Goal: Information Seeking & Learning: Check status

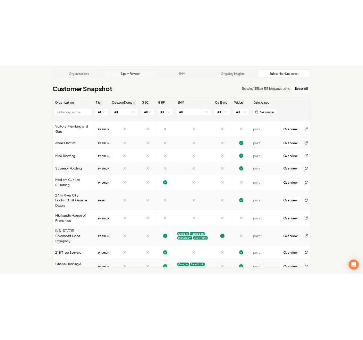
scroll to position [1908, 0]
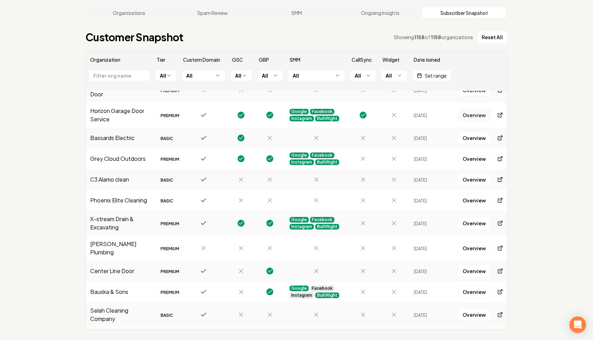
click at [479, 111] on link "Overview" at bounding box center [474, 115] width 32 height 12
click at [318, 129] on td at bounding box center [316, 138] width 62 height 21
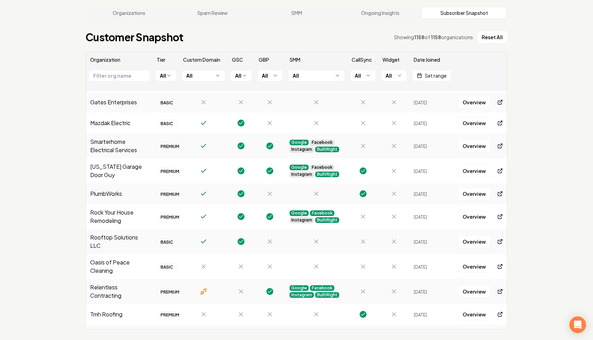
scroll to position [2942, 0]
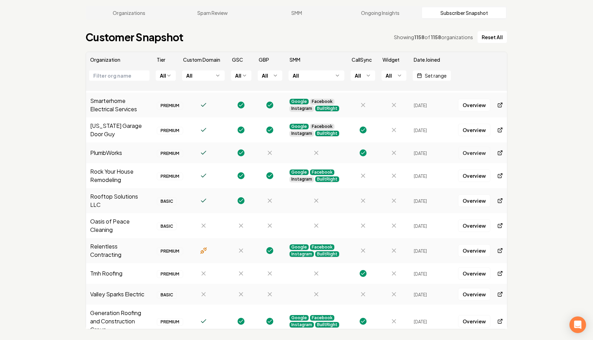
click at [471, 147] on link "Overview" at bounding box center [474, 153] width 32 height 12
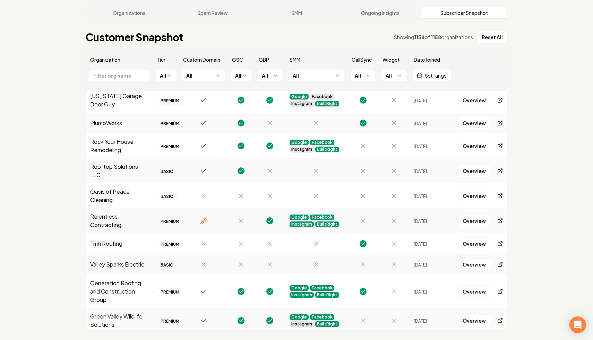
scroll to position [2978, 0]
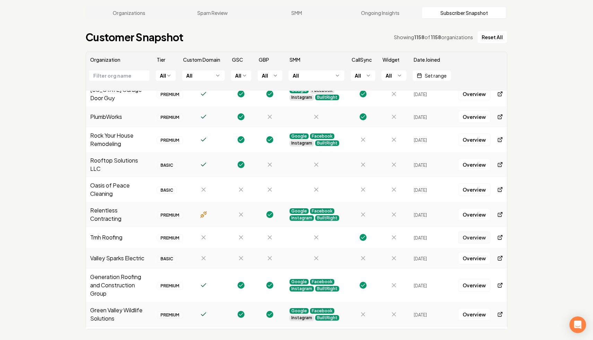
click at [464, 231] on link "Overview" at bounding box center [474, 237] width 32 height 12
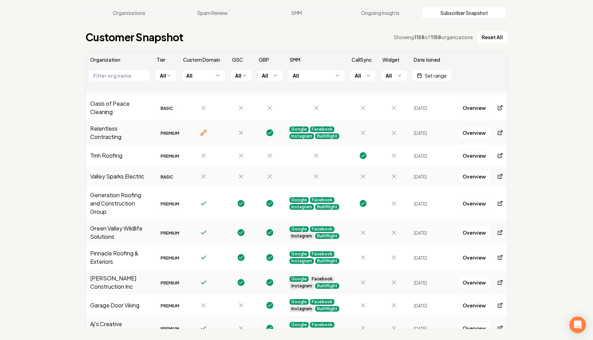
scroll to position [3069, 0]
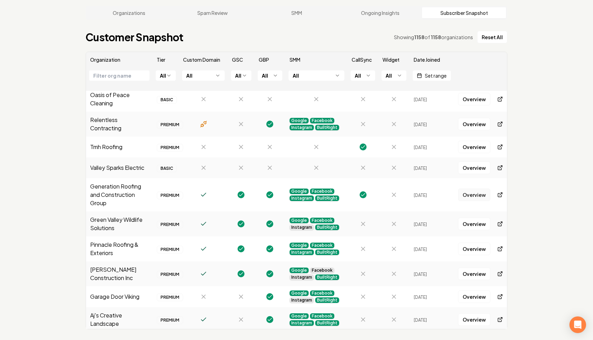
click at [474, 189] on link "Overview" at bounding box center [474, 195] width 32 height 12
click at [373, 221] on div at bounding box center [363, 224] width 23 height 7
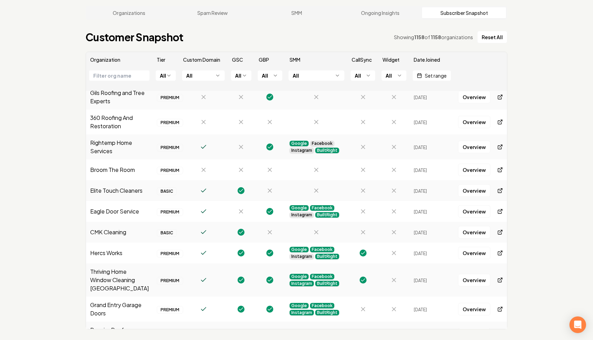
scroll to position [3400, 0]
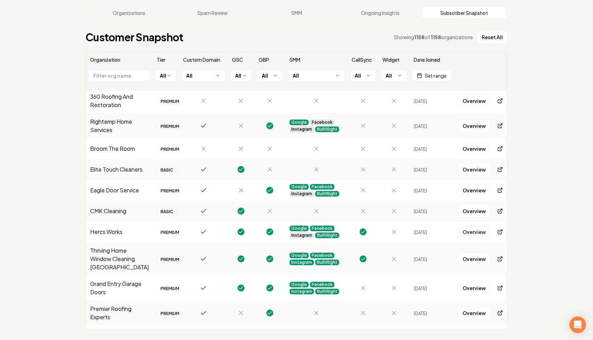
click at [464, 226] on link "Overview" at bounding box center [474, 232] width 32 height 12
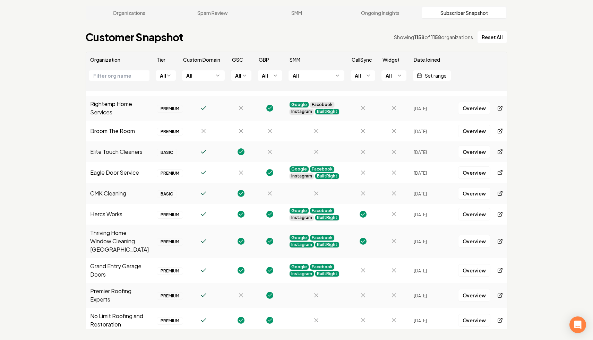
scroll to position [3442, 0]
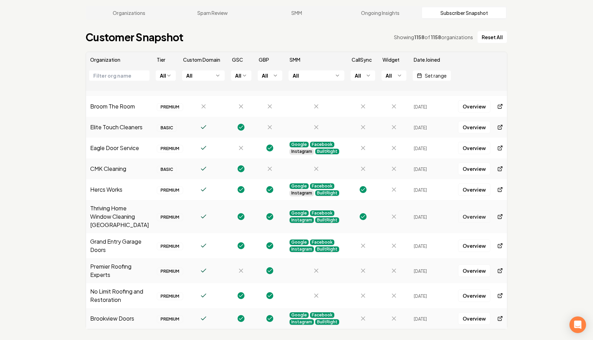
click at [477, 211] on link "Overview" at bounding box center [474, 217] width 32 height 12
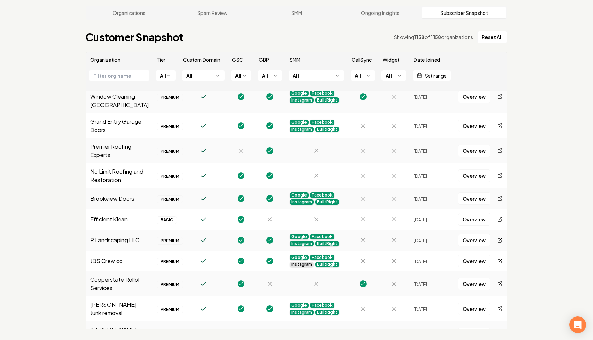
scroll to position [3578, 0]
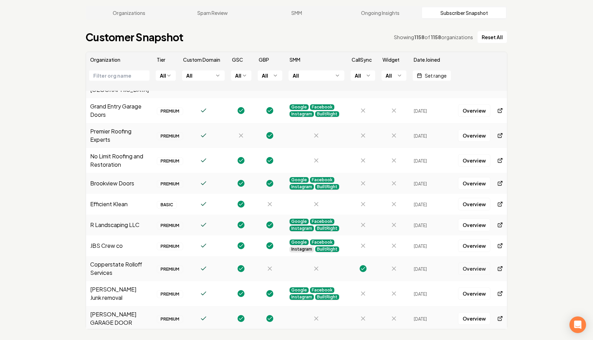
click at [472, 263] on link "Overview" at bounding box center [474, 269] width 32 height 12
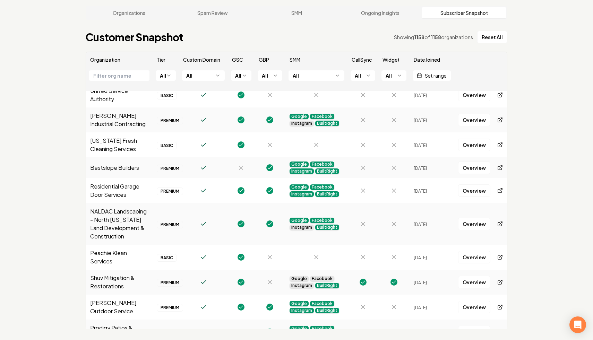
scroll to position [3882, 0]
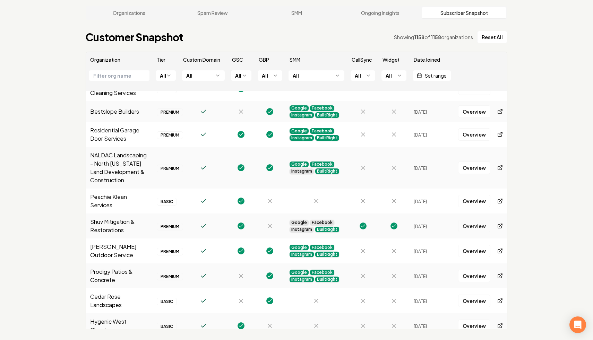
click at [480, 220] on link "Overview" at bounding box center [474, 226] width 32 height 12
click at [545, 145] on div "Organizations Spam Review SMM Ongoing Insights Subscriber Snapshot Customer Sna…" at bounding box center [296, 168] width 593 height 346
click at [562, 143] on div "Organizations Spam Review SMM Ongoing Insights Subscriber Snapshot Customer Sna…" at bounding box center [296, 168] width 593 height 346
click at [530, 19] on div "Organizations Spam Review SMM Ongoing Insights Subscriber Snapshot Customer Sna…" at bounding box center [296, 168] width 593 height 346
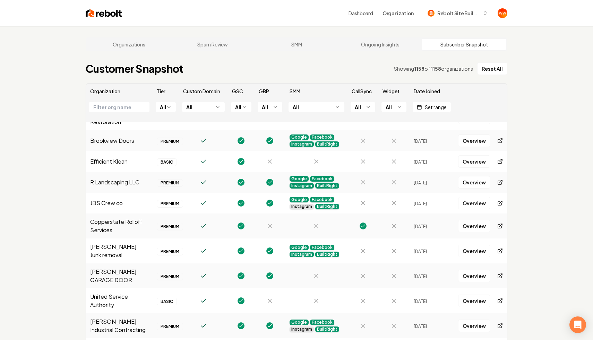
scroll to position [3649, 0]
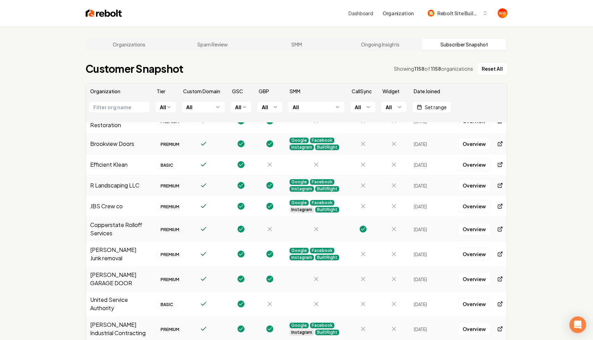
click at [546, 122] on div "Organizations Spam Review SMM Ongoing Insights Subscriber Snapshot Customer Sna…" at bounding box center [296, 199] width 593 height 346
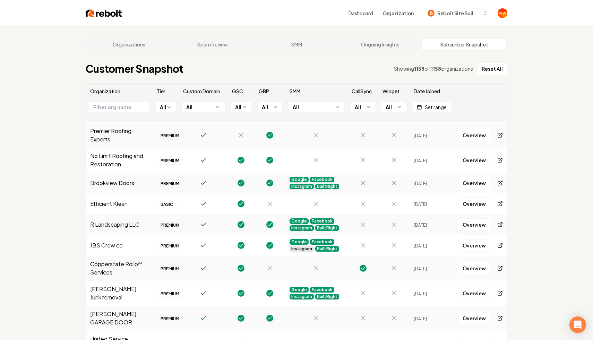
scroll to position [3604, 0]
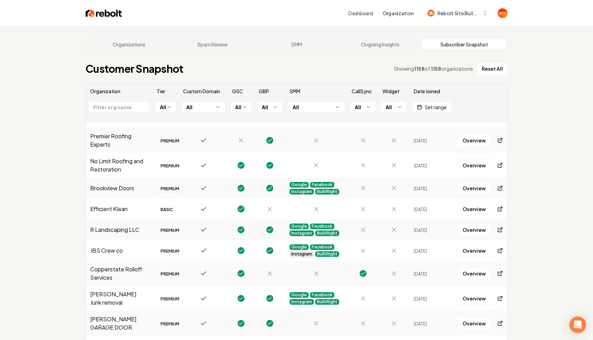
click at [372, 60] on main "Organizations Spam Review SMM Ongoing Insights Subscriber Snapshot Customer Sna…" at bounding box center [297, 199] width 444 height 346
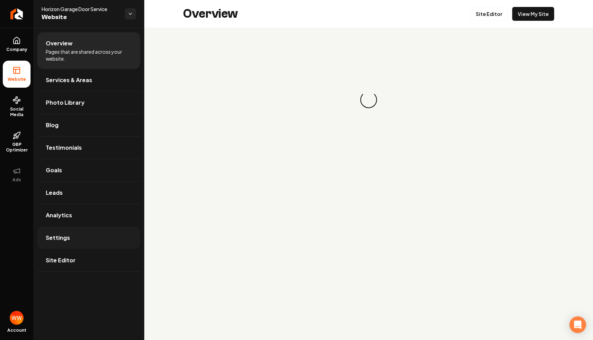
click at [70, 246] on link "Settings" at bounding box center [88, 238] width 103 height 22
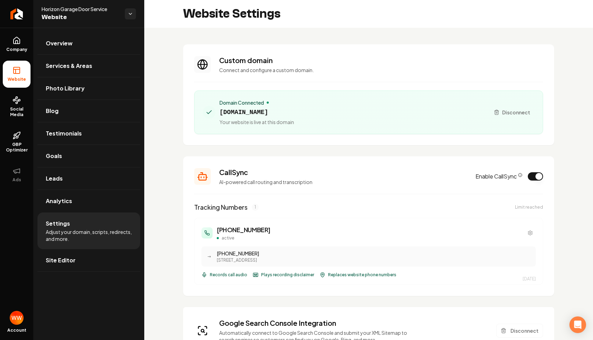
drag, startPoint x: 356, startPoint y: 255, endPoint x: 337, endPoint y: 181, distance: 76.5
click at [337, 181] on section "CallSync AI-powered call routing and transcription Enable CallSync Tracking Num…" at bounding box center [368, 226] width 371 height 140
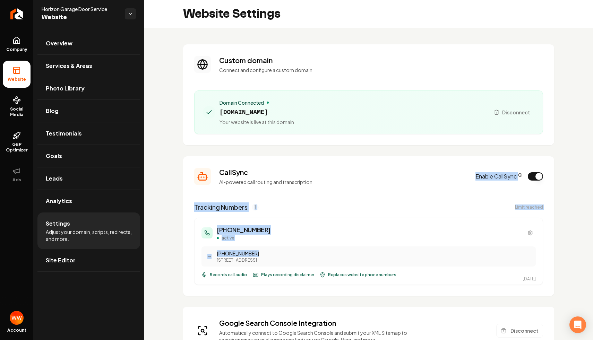
click at [357, 229] on div "(763) 342-0786 active" at bounding box center [369, 233] width 334 height 16
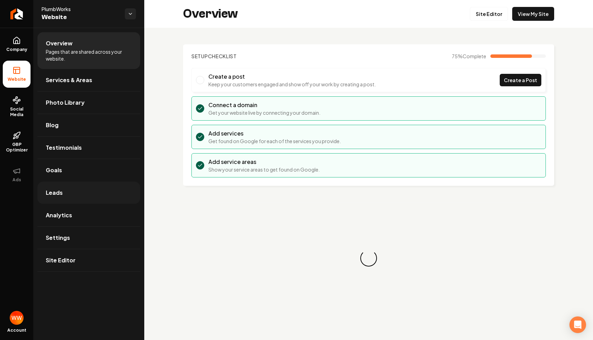
click at [93, 194] on link "Leads" at bounding box center [88, 193] width 103 height 22
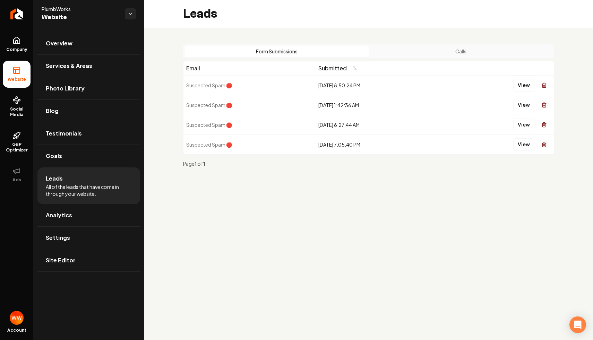
click at [421, 57] on div "Form Submissions Calls" at bounding box center [368, 51] width 371 height 14
click at [450, 51] on button "Calls" at bounding box center [461, 51] width 184 height 11
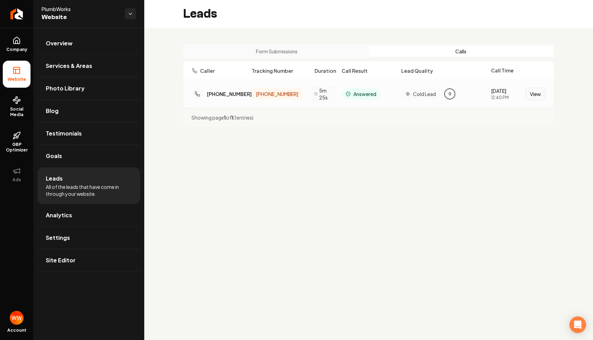
click at [543, 94] on button "View" at bounding box center [536, 94] width 20 height 12
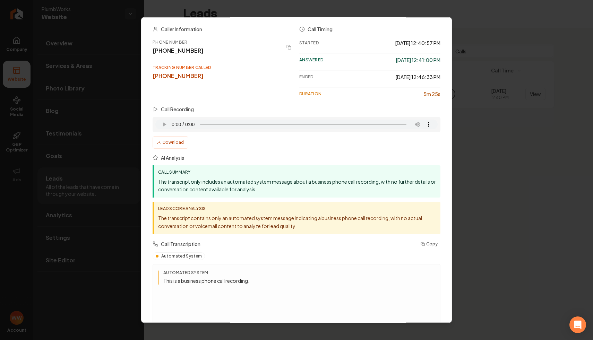
scroll to position [48, 0]
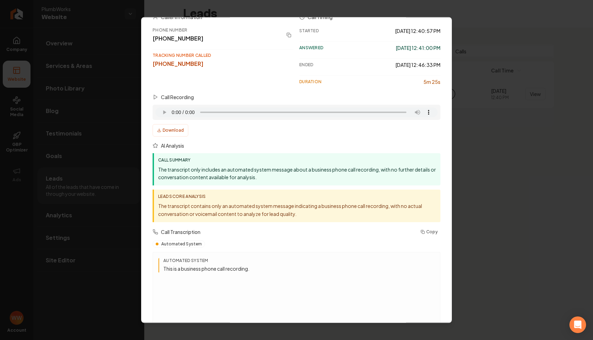
drag, startPoint x: 247, startPoint y: 175, endPoint x: 241, endPoint y: 165, distance: 11.5
click at [242, 165] on p "The transcript only includes an automated system message about a business phone…" at bounding box center [297, 173] width 278 height 16
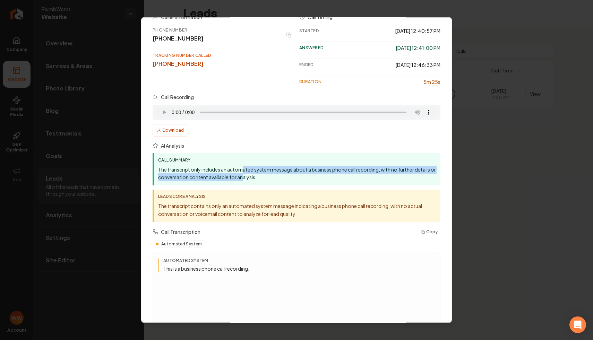
click at [254, 175] on p "The transcript only includes an automated system message about a business phone…" at bounding box center [297, 173] width 278 height 16
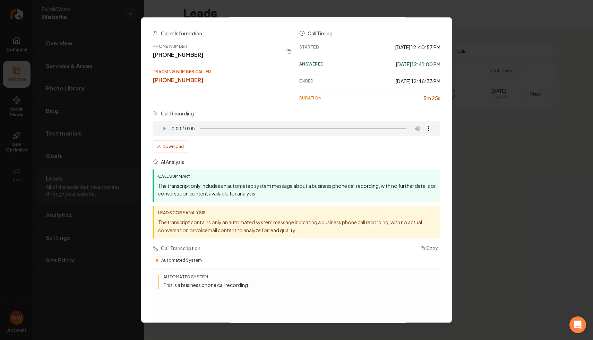
scroll to position [33, 0]
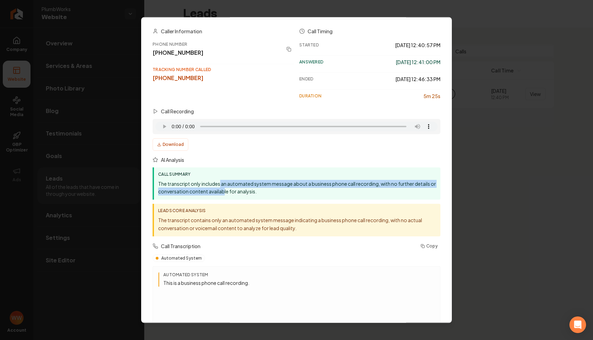
drag, startPoint x: 220, startPoint y: 183, endPoint x: 252, endPoint y: 202, distance: 36.8
click at [246, 197] on div "Call Summary The transcript only includes an automated system message about a b…" at bounding box center [297, 183] width 288 height 33
click at [252, 202] on div "Call Summary The transcript only includes an automated system message about a b…" at bounding box center [297, 201] width 288 height 69
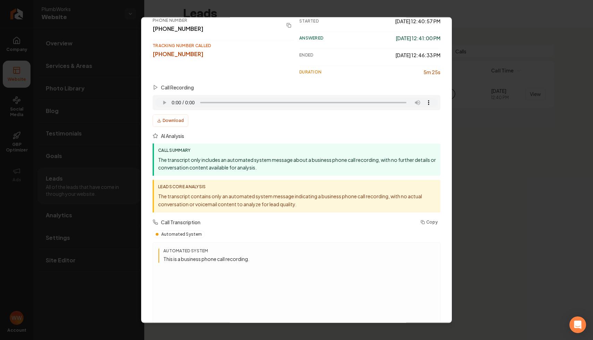
scroll to position [61, 0]
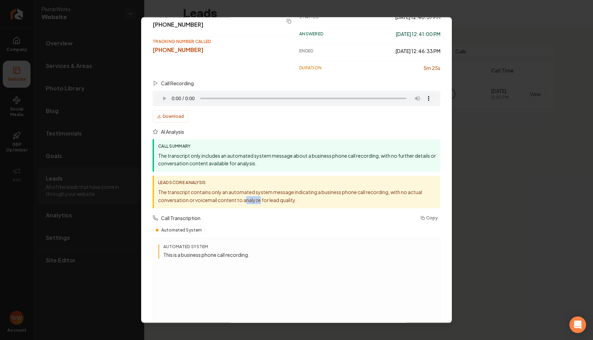
drag, startPoint x: 245, startPoint y: 197, endPoint x: 267, endPoint y: 201, distance: 22.4
click at [267, 201] on p "The transcript contains only an automated system message indicating a business …" at bounding box center [297, 196] width 278 height 16
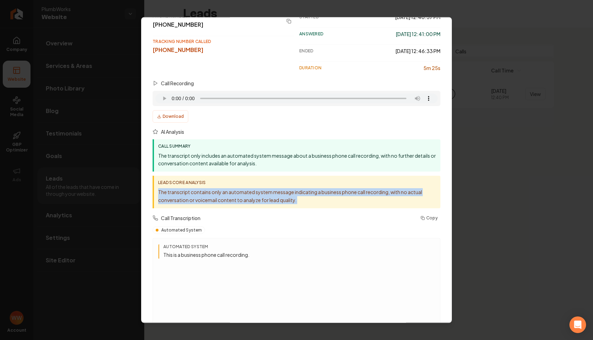
click at [267, 201] on p "The transcript contains only an automated system message indicating a business …" at bounding box center [297, 196] width 278 height 16
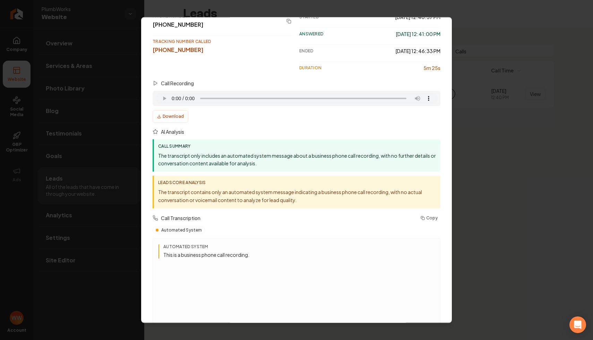
click at [267, 201] on p "The transcript contains only an automated system message indicating a business …" at bounding box center [297, 196] width 278 height 16
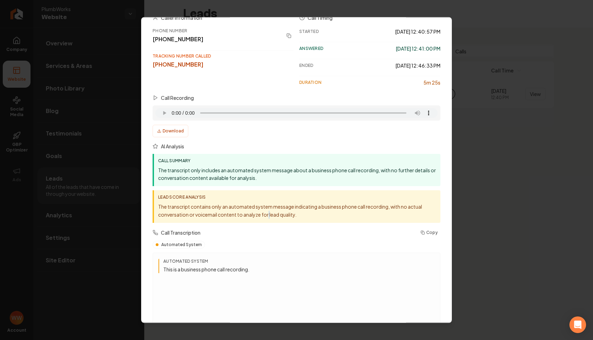
scroll to position [85, 0]
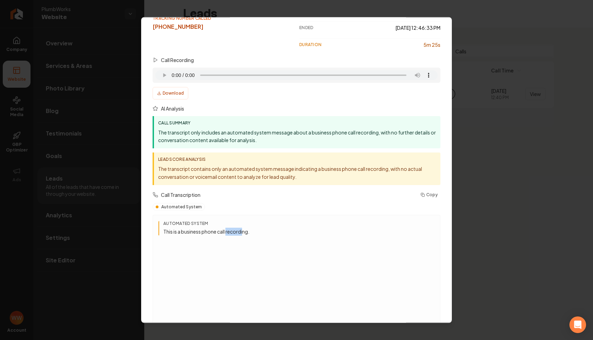
drag, startPoint x: 245, startPoint y: 235, endPoint x: 217, endPoint y: 233, distance: 27.5
click at [220, 233] on p "This is a business phone call recording." at bounding box center [298, 232] width 271 height 8
click at [215, 232] on p "This is a business phone call recording." at bounding box center [298, 232] width 271 height 8
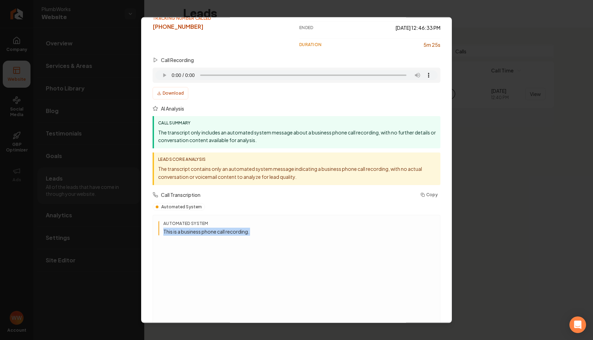
click at [215, 232] on p "This is a business phone call recording." at bounding box center [298, 232] width 271 height 8
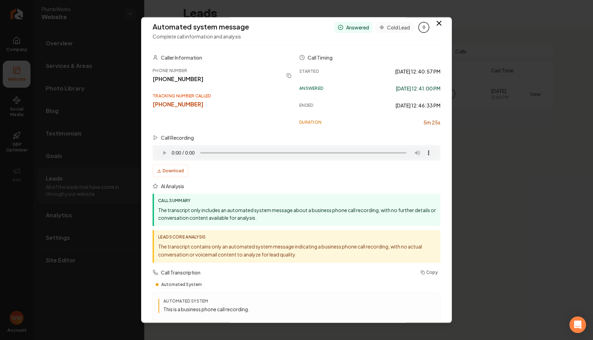
scroll to position [0, 0]
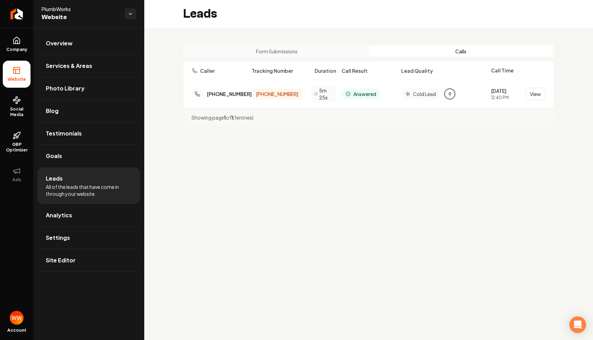
click at [457, 127] on div "Form Submissions Calls Caller Tracking Number Duration Call Result Lead Quality…" at bounding box center [368, 86] width 449 height 116
click at [376, 169] on main "Leads Form Submissions Calls Caller Tracking Number Duration Call Result Lead Q…" at bounding box center [368, 170] width 449 height 340
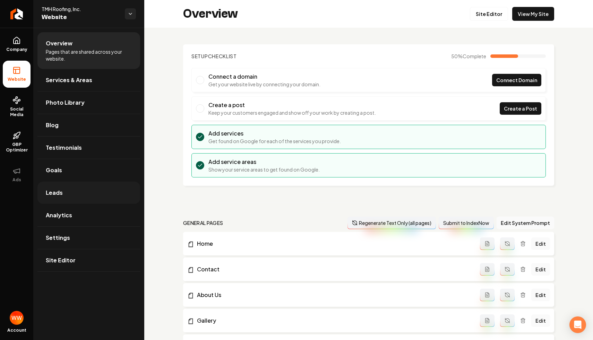
click at [98, 185] on link "Leads" at bounding box center [88, 193] width 103 height 22
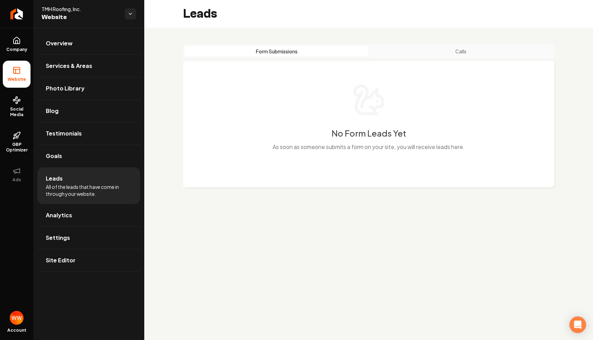
click at [413, 56] on button "Calls" at bounding box center [461, 51] width 184 height 11
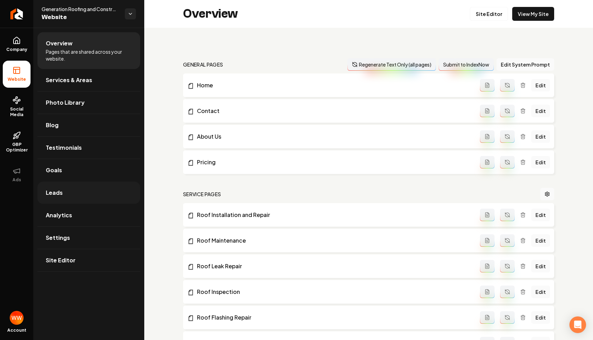
click at [83, 196] on link "Leads" at bounding box center [88, 193] width 103 height 22
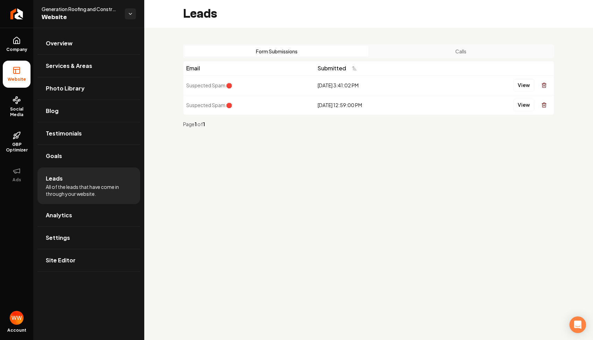
click at [456, 55] on button "Calls" at bounding box center [461, 51] width 184 height 11
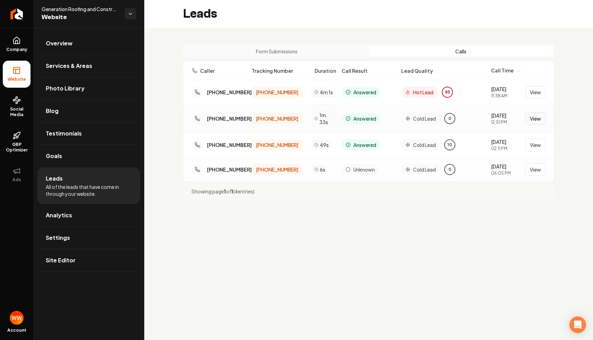
click at [541, 117] on button "View" at bounding box center [536, 118] width 20 height 12
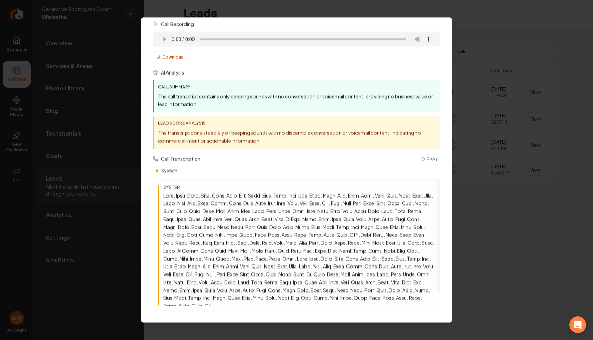
scroll to position [20, 0]
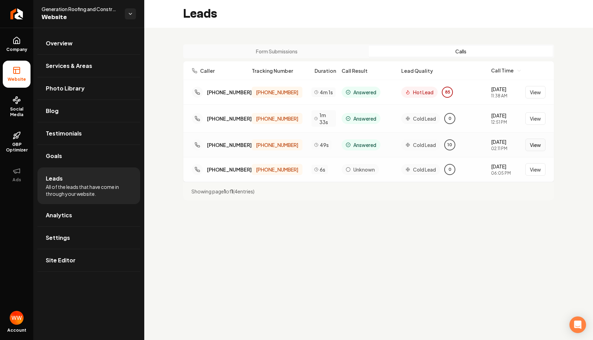
click at [536, 142] on button "View" at bounding box center [536, 145] width 20 height 12
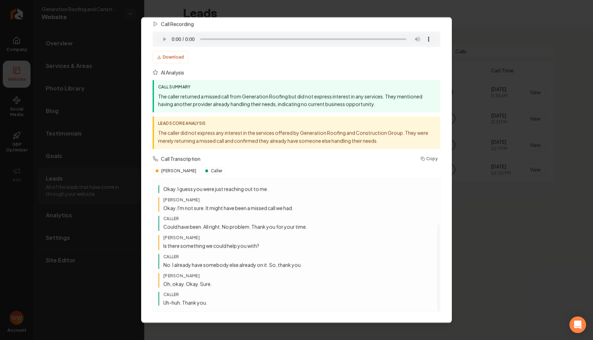
scroll to position [64, 0]
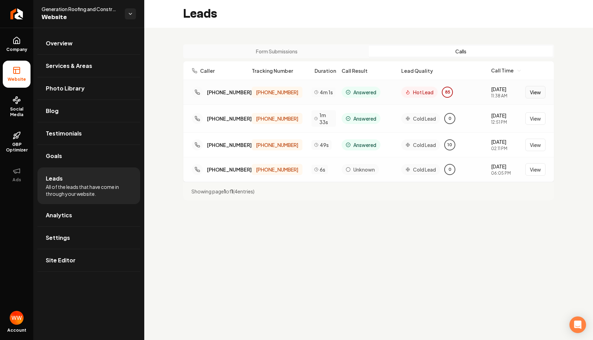
click at [534, 94] on button "View" at bounding box center [536, 92] width 20 height 12
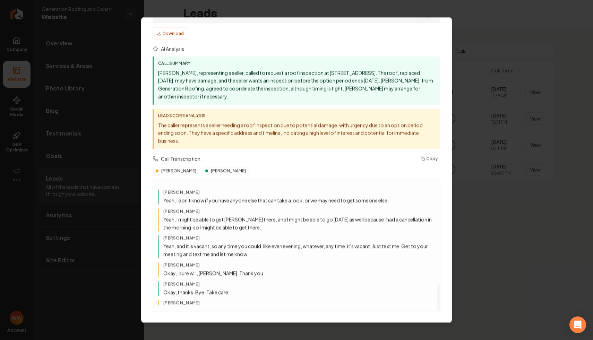
scroll to position [452, 0]
drag, startPoint x: 282, startPoint y: 213, endPoint x: 299, endPoint y: 220, distance: 18.9
click at [295, 219] on p "Yeah, I might be able to get Andrew there, and I might be able to go tomorrow a…" at bounding box center [298, 222] width 271 height 16
click at [299, 220] on p "Yeah, I might be able to get Andrew there, and I might be able to go tomorrow a…" at bounding box center [298, 222] width 271 height 16
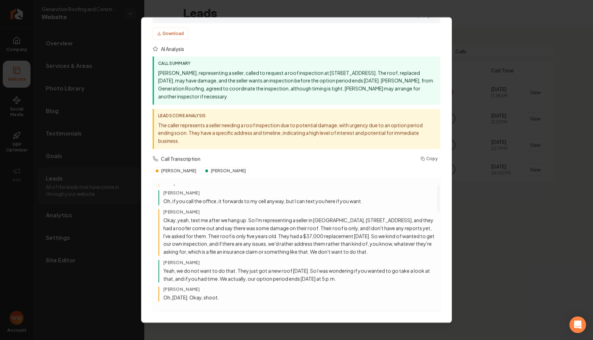
scroll to position [20, 0]
drag, startPoint x: 348, startPoint y: 214, endPoint x: 370, endPoint y: 224, distance: 25.0
click at [370, 224] on p "Okay, yeah, text me after we hang up. So I'm representing a seller in Fairview,…" at bounding box center [298, 237] width 271 height 40
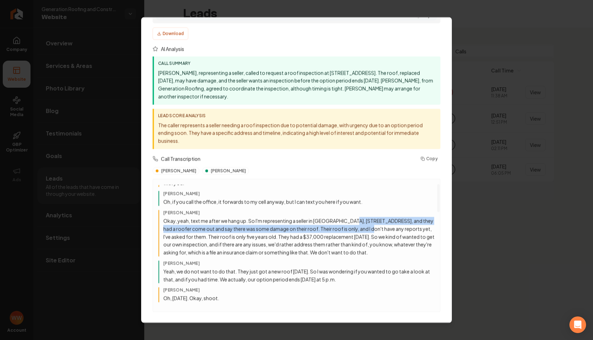
click at [370, 224] on p "Okay, yeah, text me after we hang up. So I'm representing a seller in Fairview,…" at bounding box center [298, 237] width 271 height 40
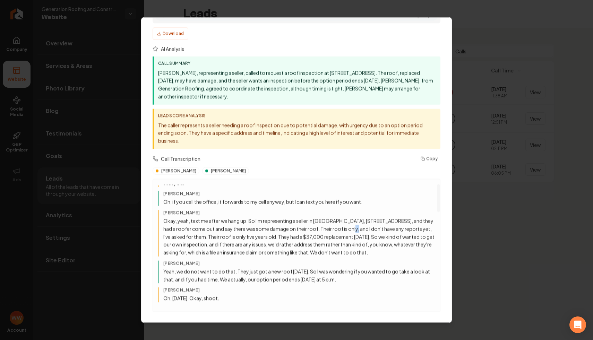
drag, startPoint x: 352, startPoint y: 223, endPoint x: 375, endPoint y: 243, distance: 30.5
click at [368, 236] on p "Okay, yeah, text me after we hang up. So I'm representing a seller in Fairview,…" at bounding box center [298, 237] width 271 height 40
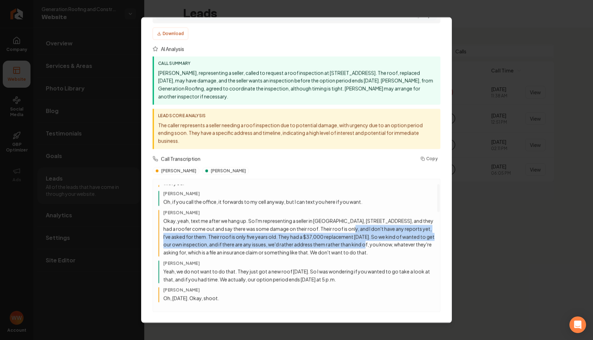
click at [375, 243] on p "Okay, yeah, text me after we hang up. So I'm representing a seller in Fairview,…" at bounding box center [298, 237] width 271 height 40
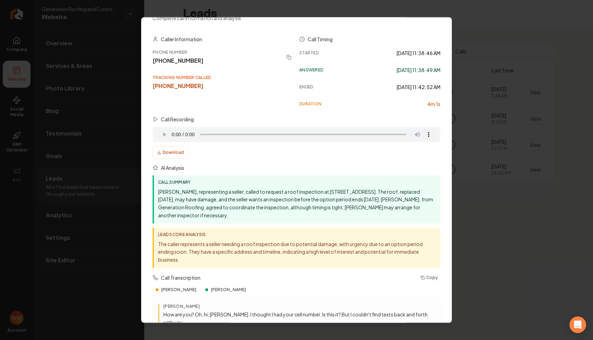
scroll to position [0, 0]
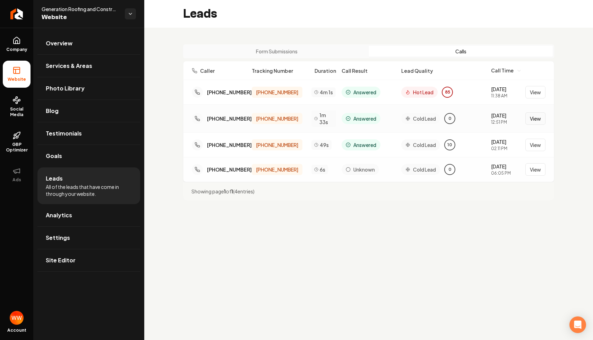
click at [528, 118] on button "View" at bounding box center [536, 118] width 20 height 12
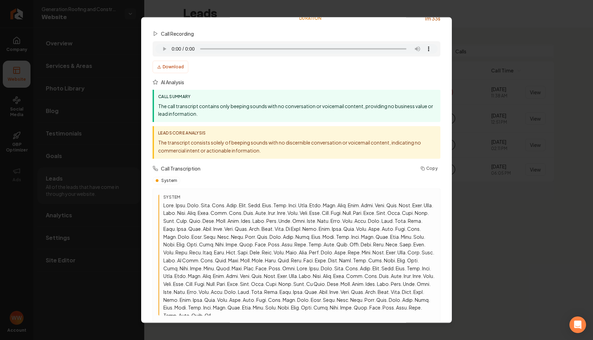
scroll to position [121, 0]
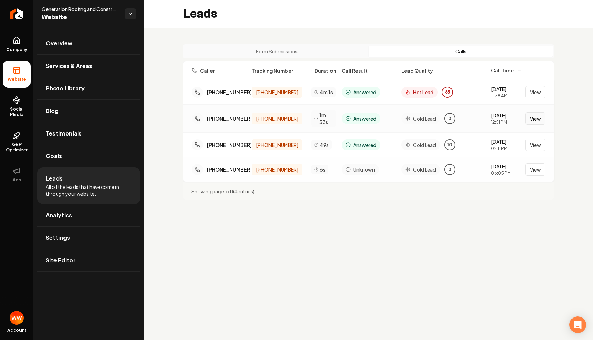
click at [529, 119] on button "View" at bounding box center [536, 118] width 20 height 12
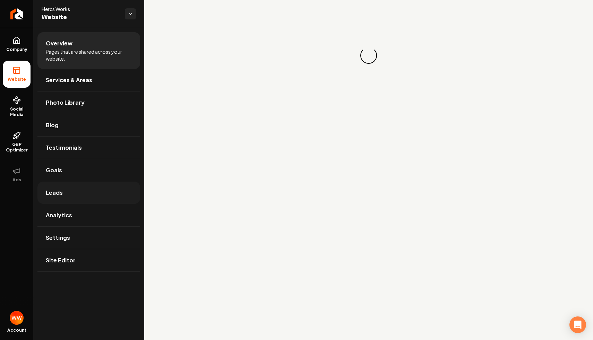
click at [74, 185] on link "Leads" at bounding box center [88, 193] width 103 height 22
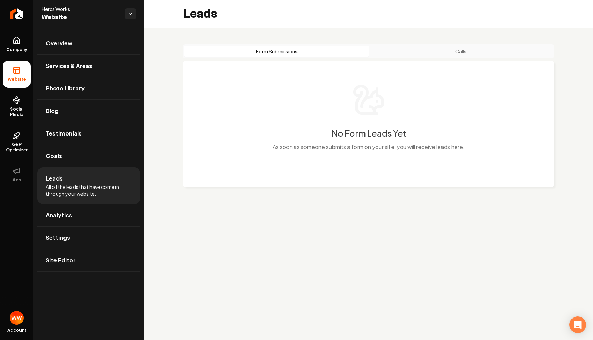
click at [435, 49] on button "Calls" at bounding box center [461, 51] width 184 height 11
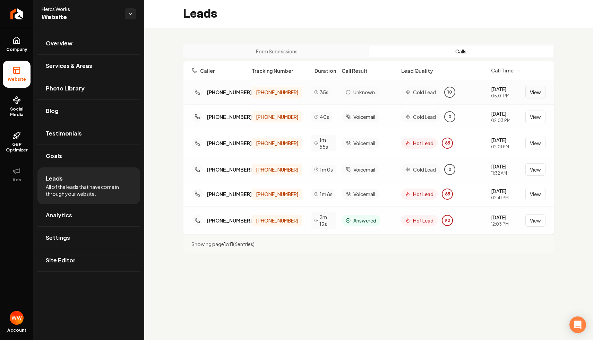
click at [534, 95] on button "View" at bounding box center [536, 92] width 20 height 12
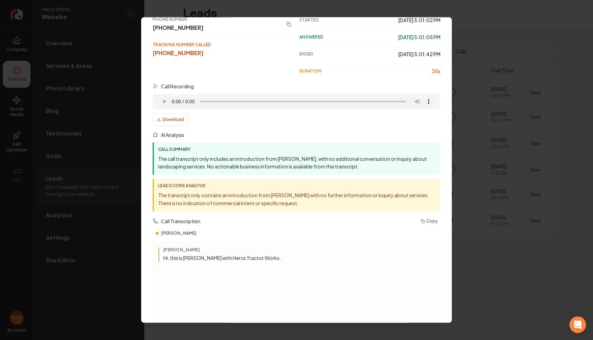
scroll to position [63, 0]
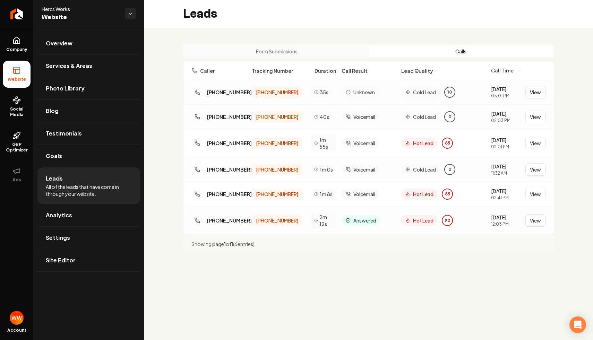
click at [539, 95] on button "View" at bounding box center [536, 92] width 20 height 12
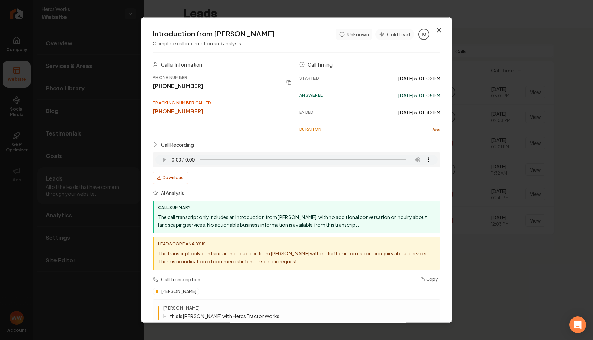
click at [439, 28] on icon "button" at bounding box center [439, 30] width 8 height 8
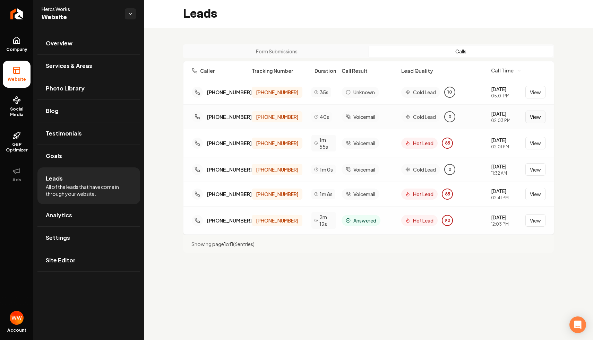
click at [540, 121] on button "View" at bounding box center [536, 117] width 20 height 12
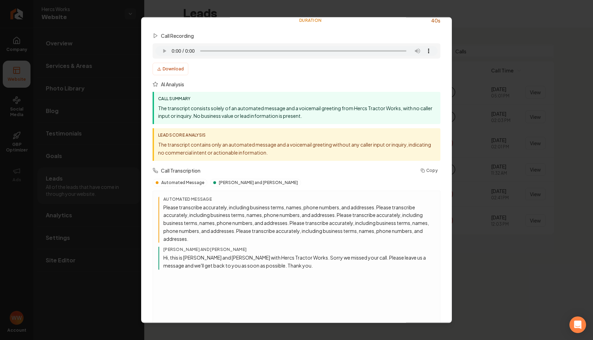
scroll to position [110, 0]
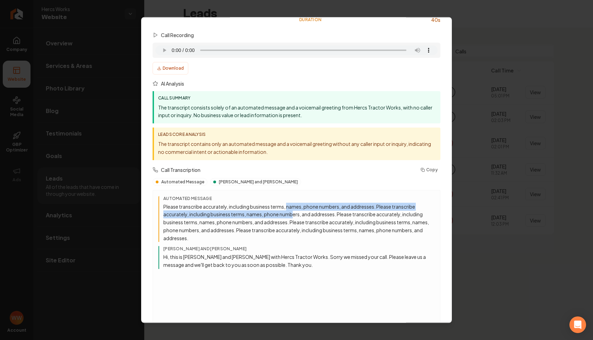
drag, startPoint x: 288, startPoint y: 207, endPoint x: 297, endPoint y: 221, distance: 16.1
click at [295, 218] on p "Please transcribe accurately, including business terms, names, phone numbers, a…" at bounding box center [298, 223] width 271 height 40
click at [297, 221] on p "Please transcribe accurately, including business terms, names, phone numbers, a…" at bounding box center [298, 223] width 271 height 40
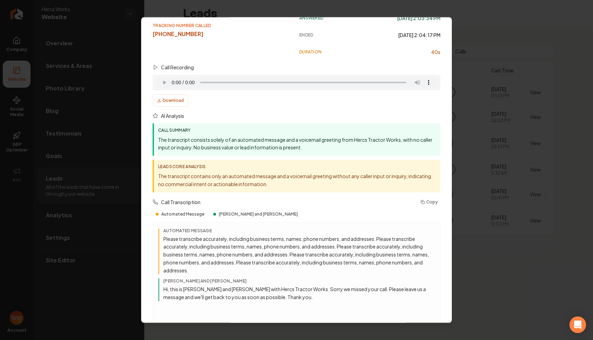
scroll to position [77, 0]
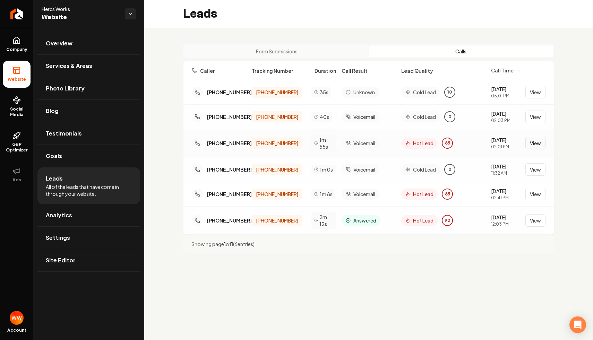
click at [532, 140] on button "View" at bounding box center [536, 143] width 20 height 12
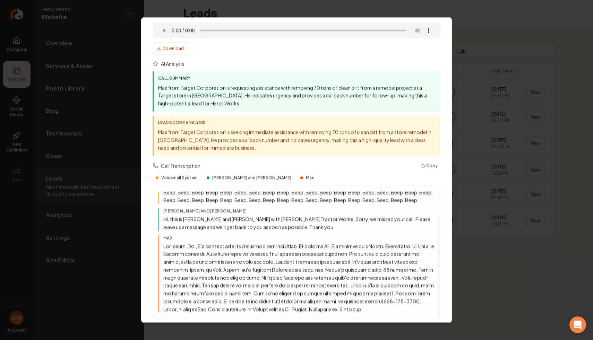
scroll to position [136, 0]
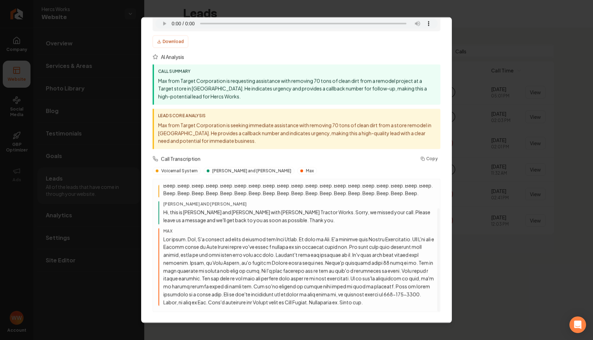
drag, startPoint x: 253, startPoint y: 241, endPoint x: 282, endPoint y: 252, distance: 31.3
click at [277, 251] on p at bounding box center [298, 270] width 271 height 71
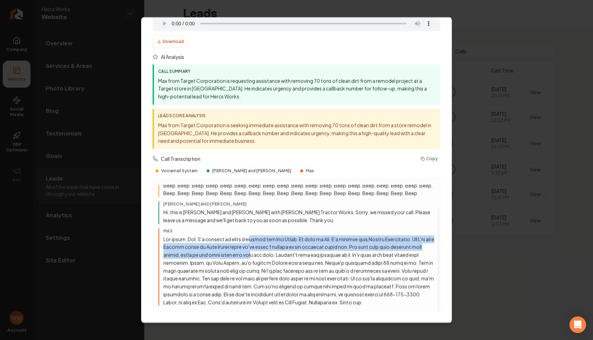
click at [282, 252] on p at bounding box center [298, 270] width 271 height 71
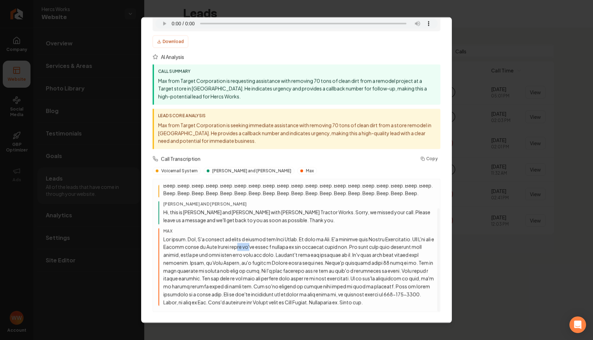
drag, startPoint x: 258, startPoint y: 249, endPoint x: 292, endPoint y: 253, distance: 34.9
click at [286, 251] on p at bounding box center [298, 270] width 271 height 71
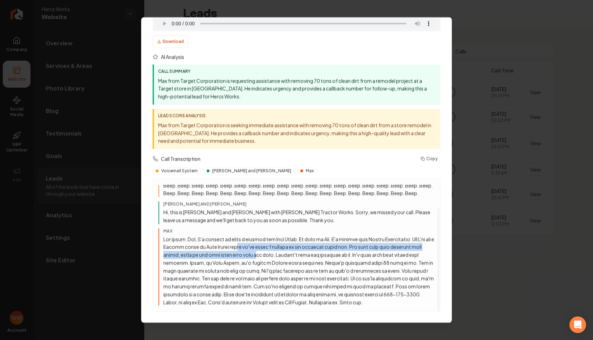
click at [292, 253] on p at bounding box center [298, 270] width 271 height 71
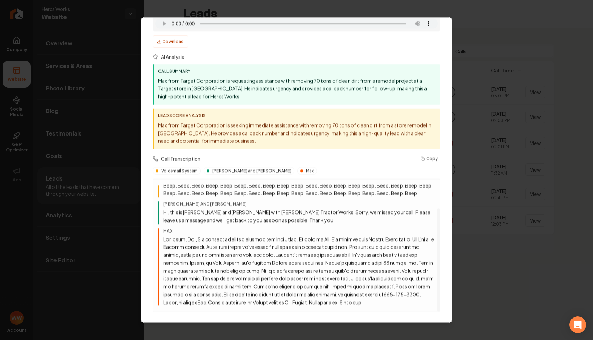
drag, startPoint x: 267, startPoint y: 253, endPoint x: 286, endPoint y: 266, distance: 23.4
click at [283, 264] on p at bounding box center [298, 270] width 271 height 71
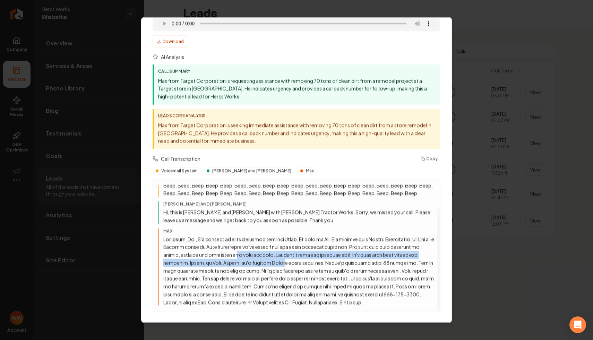
click at [287, 266] on p at bounding box center [298, 270] width 271 height 71
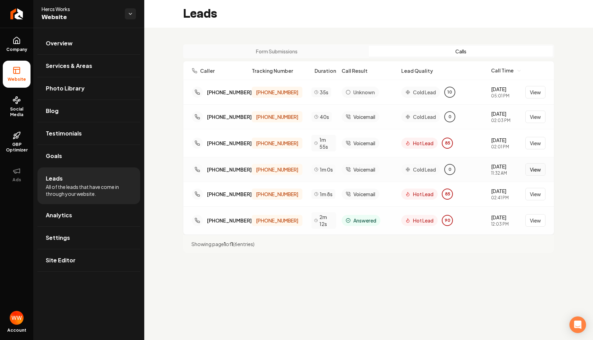
click at [530, 168] on button "View" at bounding box center [536, 169] width 20 height 12
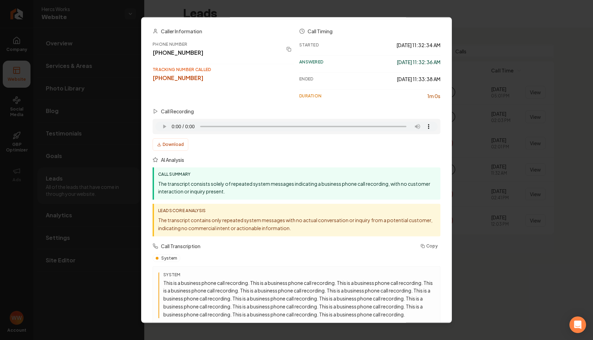
scroll to position [0, 0]
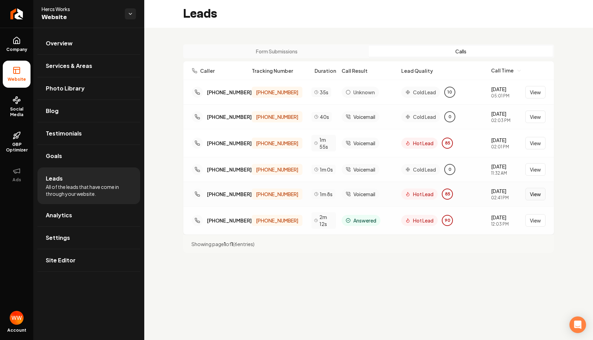
click at [536, 192] on button "View" at bounding box center [536, 194] width 20 height 12
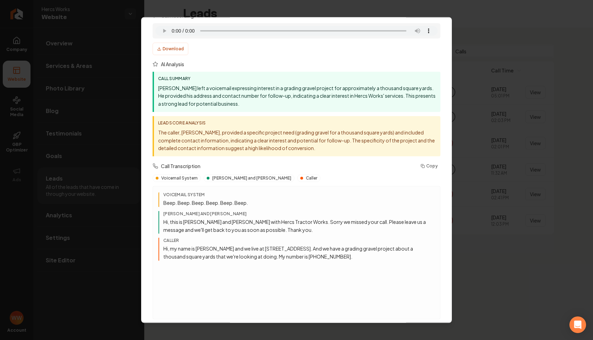
scroll to position [136, 0]
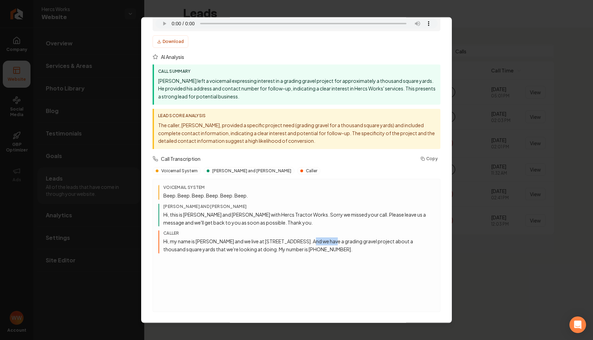
drag, startPoint x: 310, startPoint y: 242, endPoint x: 339, endPoint y: 240, distance: 28.1
click at [329, 241] on p "Hi, my name is Bob Rogers and we live at 3661 North Round Rock Drive, Tucson, 8…" at bounding box center [298, 246] width 271 height 16
click at [339, 240] on p "Hi, my name is Bob Rogers and we live at 3661 North Round Rock Drive, Tucson, 8…" at bounding box center [298, 246] width 271 height 16
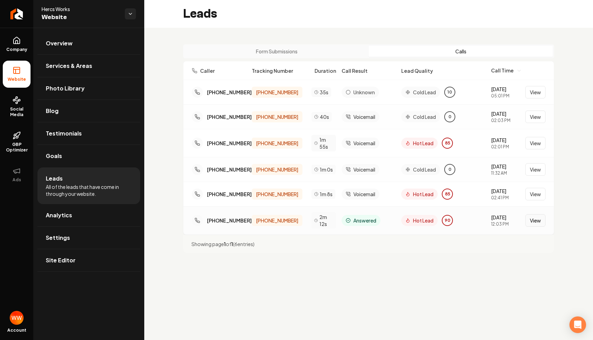
click at [529, 221] on button "View" at bounding box center [536, 220] width 20 height 12
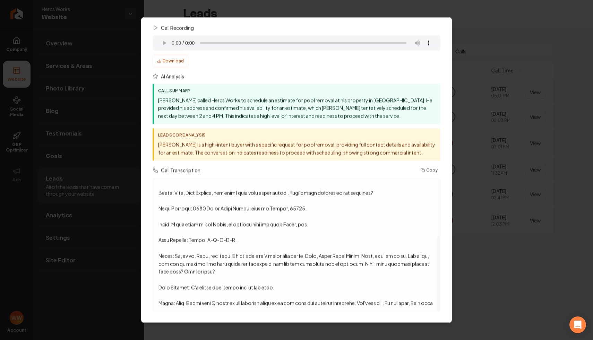
scroll to position [92, 0]
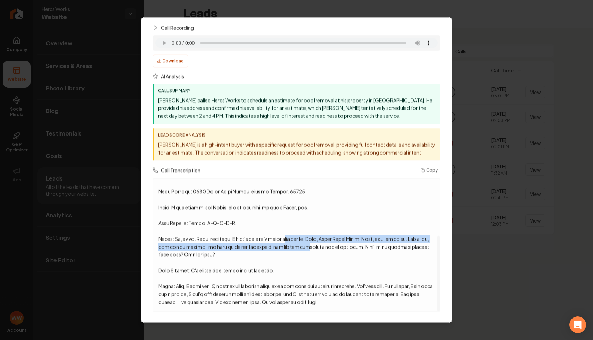
drag, startPoint x: 276, startPoint y: 239, endPoint x: 306, endPoint y: 256, distance: 34.3
click at [299, 251] on p at bounding box center [297, 199] width 276 height 213
click at [306, 256] on p at bounding box center [297, 199] width 276 height 213
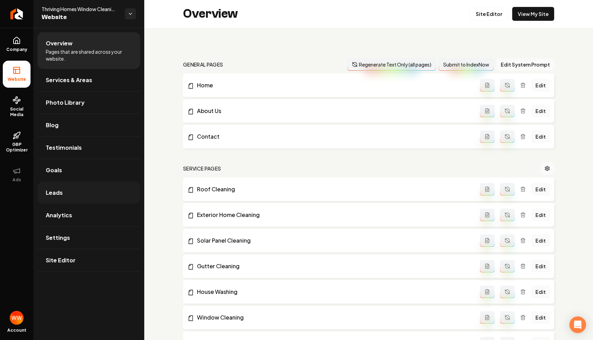
click at [104, 197] on link "Leads" at bounding box center [88, 193] width 103 height 22
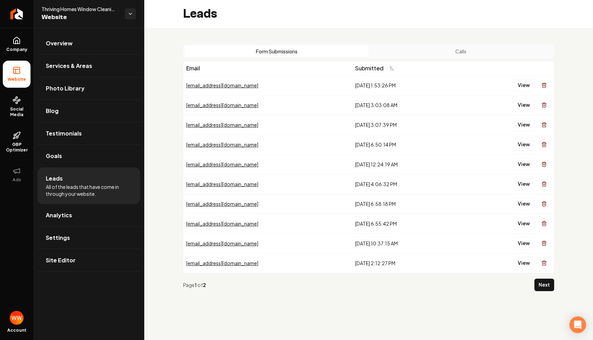
click at [442, 51] on button "Calls" at bounding box center [461, 51] width 184 height 11
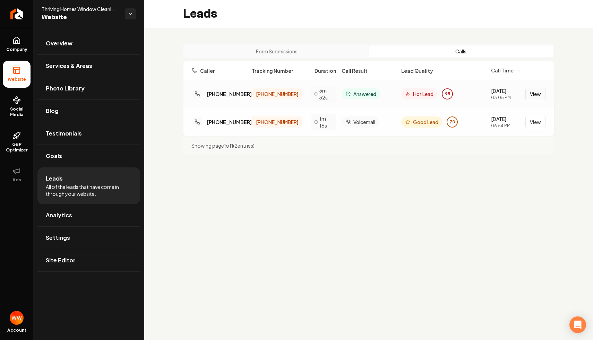
click at [528, 94] on button "View" at bounding box center [536, 94] width 20 height 12
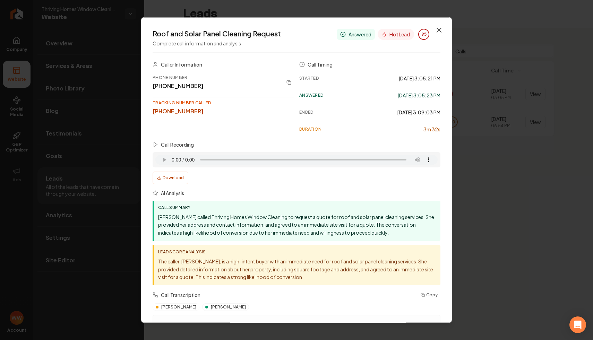
click at [440, 31] on icon "button" at bounding box center [439, 30] width 4 height 4
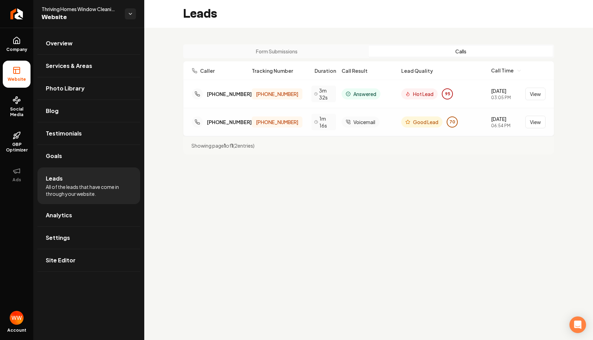
click at [436, 170] on div "Form Submissions Calls Caller Tracking Number Duration Call Result Lead Quality…" at bounding box center [368, 100] width 449 height 144
click at [538, 121] on button "View" at bounding box center [536, 122] width 20 height 12
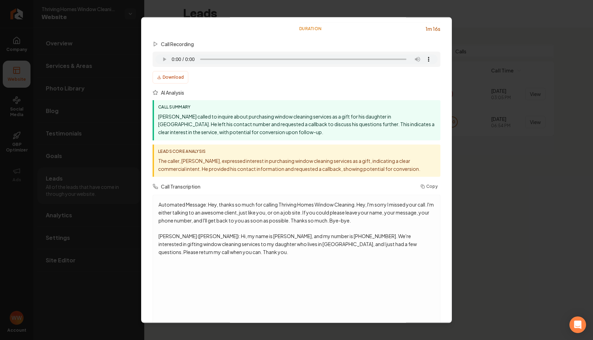
scroll to position [102, 0]
drag, startPoint x: 291, startPoint y: 204, endPoint x: 332, endPoint y: 231, distance: 48.8
click at [328, 229] on p "Automated Message: Hey, thanks so much for calling Thriving Homes Window Cleani…" at bounding box center [297, 226] width 276 height 55
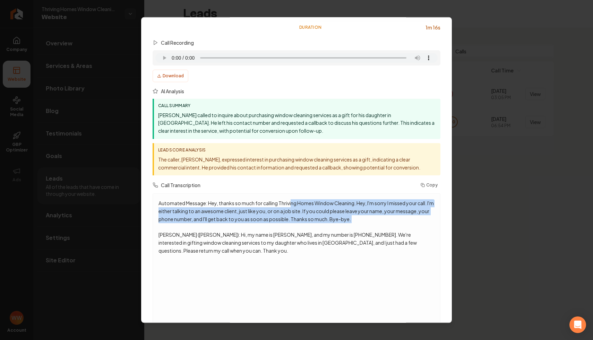
click at [332, 231] on p "Automated Message: Hey, thanks so much for calling Thriving Homes Window Cleani…" at bounding box center [297, 226] width 276 height 55
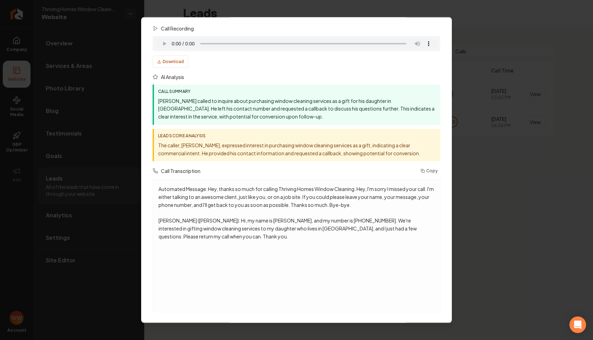
scroll to position [117, 0]
drag, startPoint x: 322, startPoint y: 220, endPoint x: 365, endPoint y: 235, distance: 45.4
click at [355, 230] on p "Automated Message: Hey, thanks so much for calling Thriving Homes Window Cleani…" at bounding box center [297, 212] width 276 height 55
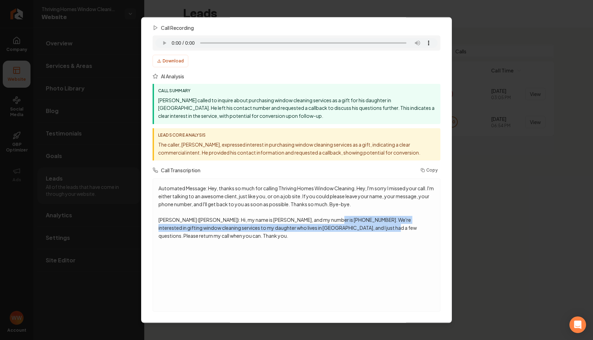
click at [372, 239] on p "Automated Message: Hey, thanks so much for calling Thriving Homes Window Cleani…" at bounding box center [297, 212] width 276 height 55
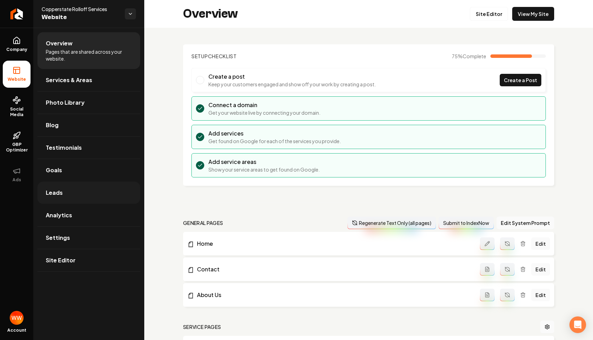
click at [89, 188] on link "Leads" at bounding box center [88, 193] width 103 height 22
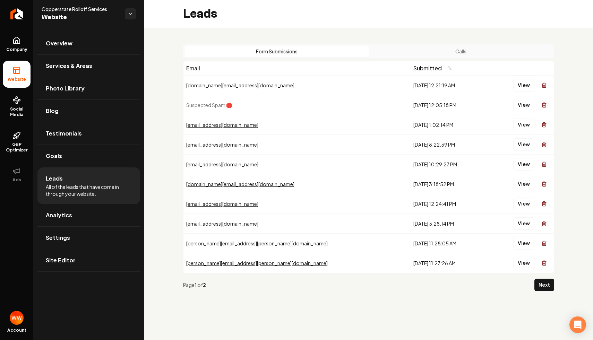
click at [406, 48] on button "Calls" at bounding box center [461, 51] width 184 height 11
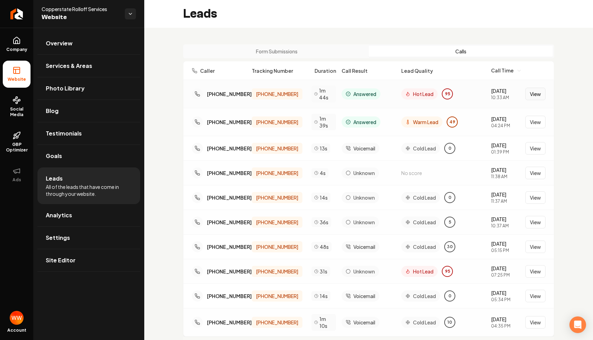
click at [539, 91] on button "View" at bounding box center [536, 94] width 20 height 12
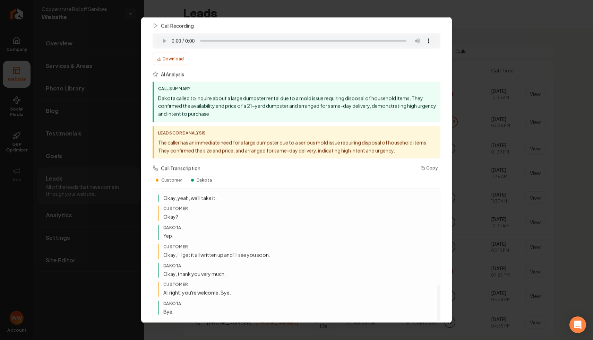
scroll to position [129, 0]
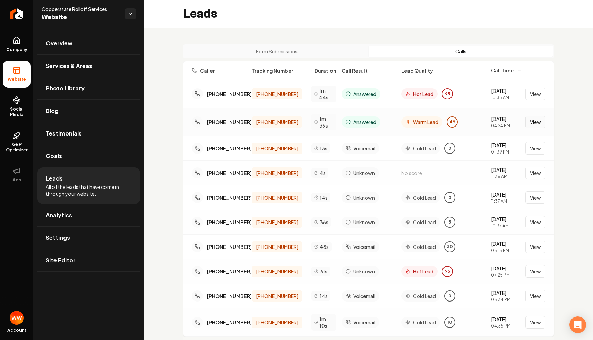
click at [528, 122] on button "View" at bounding box center [536, 122] width 20 height 12
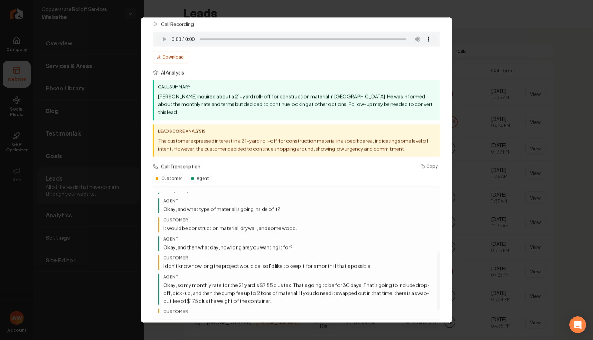
scroll to position [156, 0]
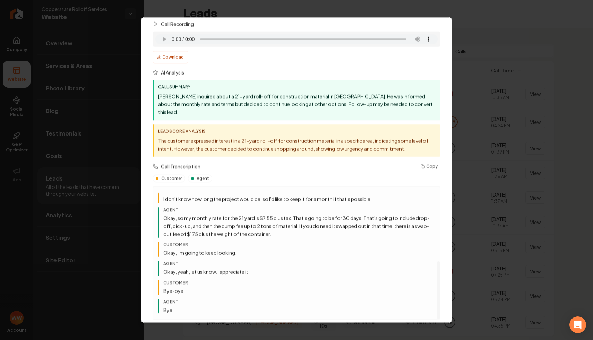
drag, startPoint x: 319, startPoint y: 211, endPoint x: 349, endPoint y: 220, distance: 31.6
click at [345, 218] on p "Okay, so my monthly rate for the 21 yard is $7.55 plus tax. That's going to be …" at bounding box center [298, 226] width 271 height 24
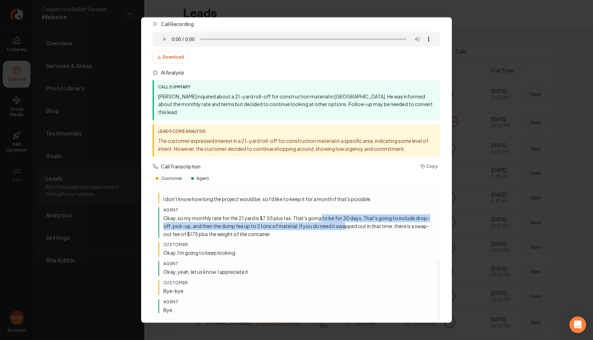
click at [349, 220] on p "Okay, so my monthly rate for the 21 yard is $7.55 plus tax. That's going to be …" at bounding box center [298, 226] width 271 height 24
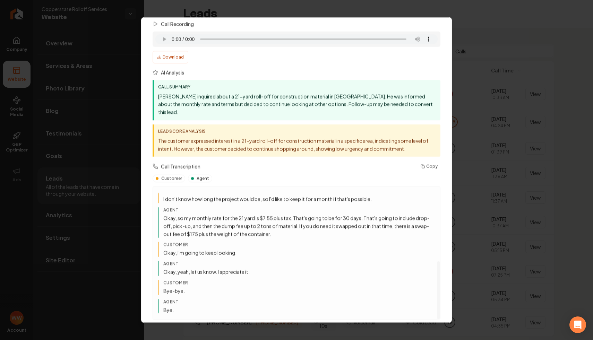
drag, startPoint x: 273, startPoint y: 212, endPoint x: 305, endPoint y: 211, distance: 31.2
click at [299, 214] on p "Okay, so my monthly rate for the 21 yard is $7.55 plus tax. That's going to be …" at bounding box center [298, 226] width 271 height 24
click at [305, 214] on p "Okay, so my monthly rate for the 21 yard is $7.55 plus tax. That's going to be …" at bounding box center [298, 226] width 271 height 24
drag, startPoint x: 319, startPoint y: 209, endPoint x: 346, endPoint y: 211, distance: 26.7
click at [339, 214] on p "Okay, so my monthly rate for the 21 yard is $7.55 plus tax. That's going to be …" at bounding box center [298, 226] width 271 height 24
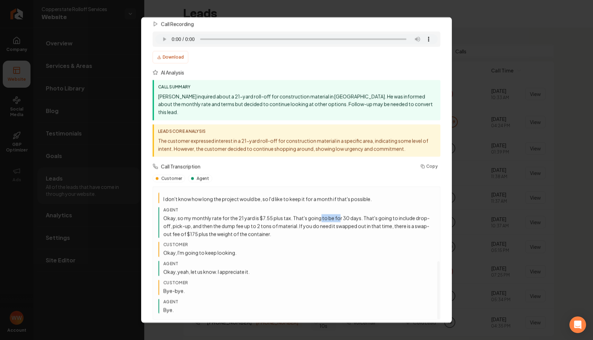
click at [350, 214] on p "Okay, so my monthly rate for the 21 yard is $7.55 plus tax. That's going to be …" at bounding box center [298, 226] width 271 height 24
drag, startPoint x: 344, startPoint y: 213, endPoint x: 351, endPoint y: 224, distance: 13.4
click at [349, 221] on p "Okay, so my monthly rate for the 21 yard is $7.55 plus tax. That's going to be …" at bounding box center [298, 226] width 271 height 24
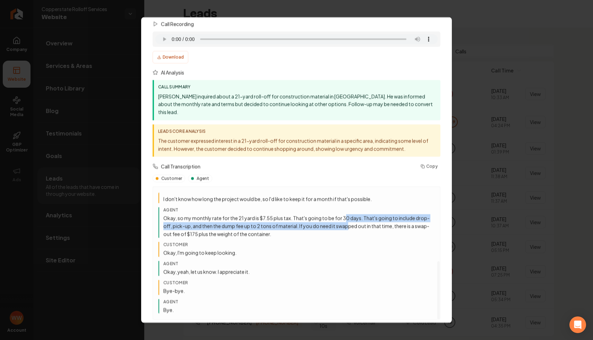
click at [353, 228] on p "Okay, so my monthly rate for the 21 yard is $7.55 plus tax. That's going to be …" at bounding box center [298, 226] width 271 height 24
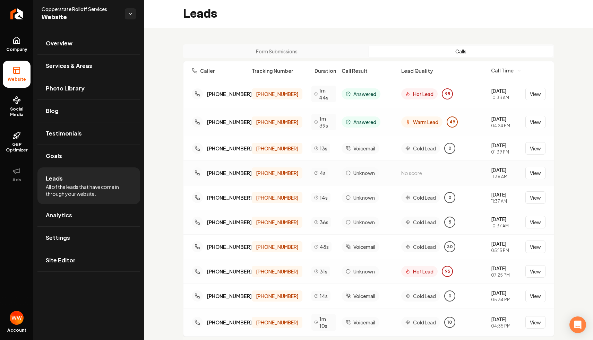
scroll to position [21, 0]
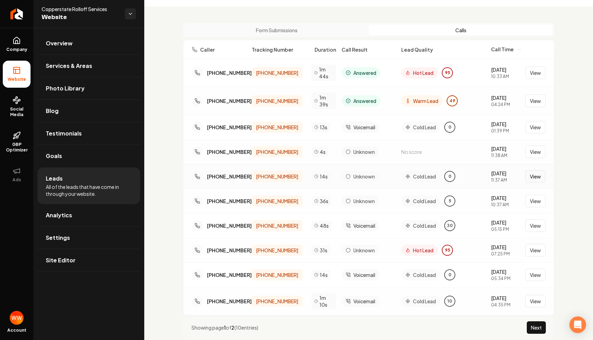
click at [536, 180] on button "View" at bounding box center [536, 176] width 20 height 12
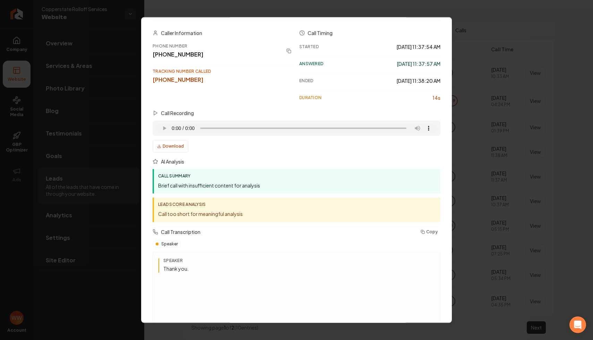
scroll to position [43, 0]
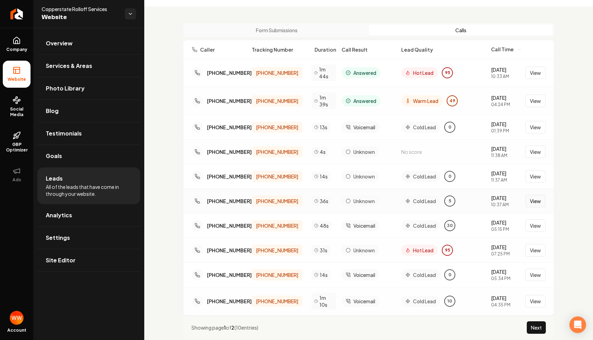
click at [531, 197] on button "View" at bounding box center [536, 201] width 20 height 12
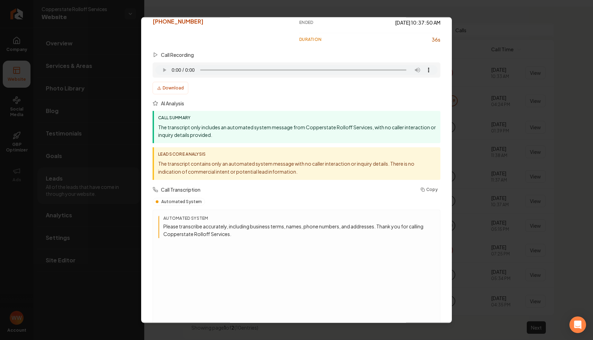
scroll to position [95, 0]
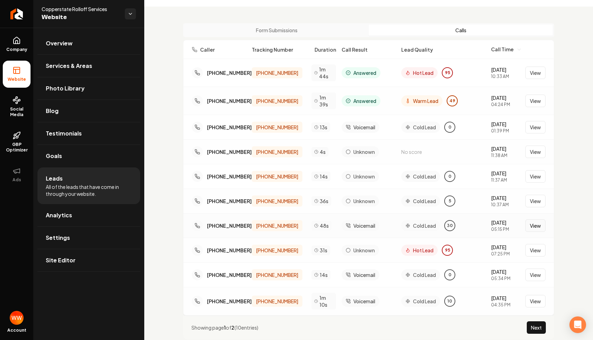
click at [537, 226] on button "View" at bounding box center [536, 226] width 20 height 12
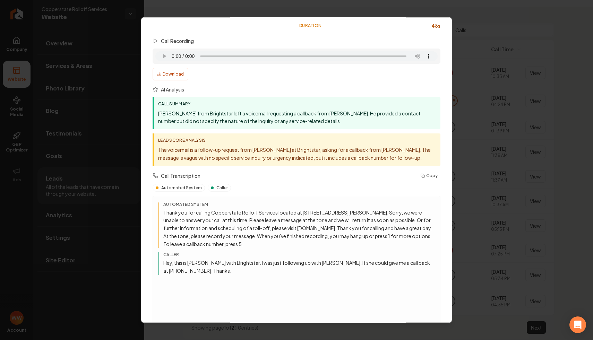
scroll to position [104, 0]
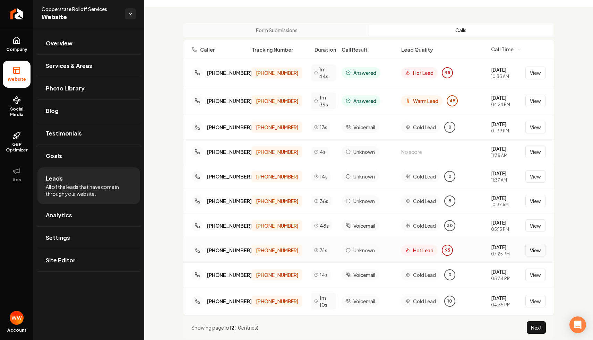
click at [536, 254] on button "View" at bounding box center [536, 250] width 20 height 12
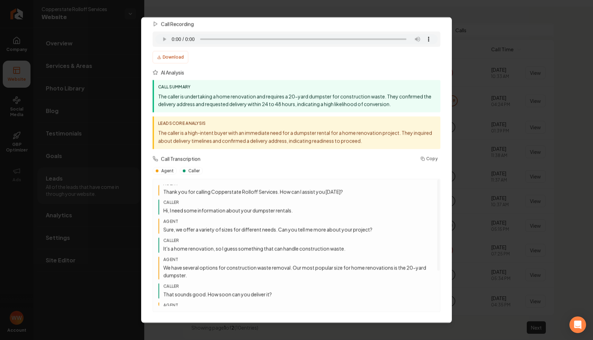
scroll to position [0, 0]
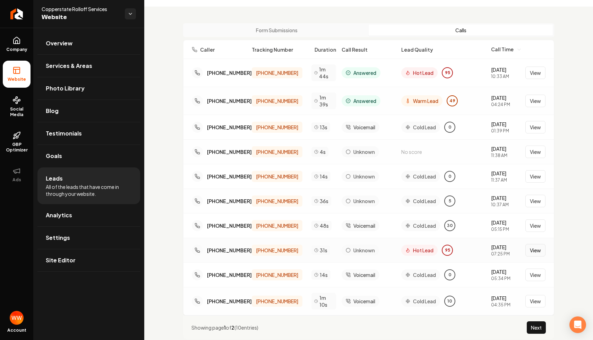
click at [536, 254] on button "View" at bounding box center [536, 250] width 20 height 12
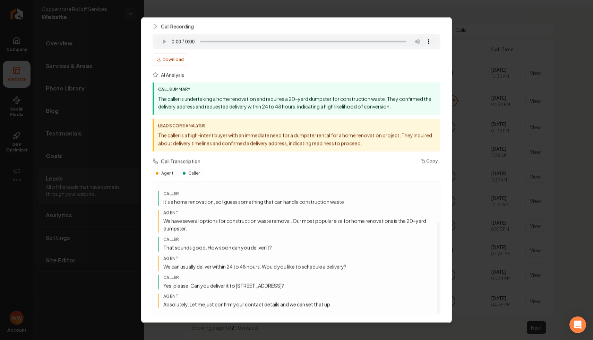
scroll to position [121, 0]
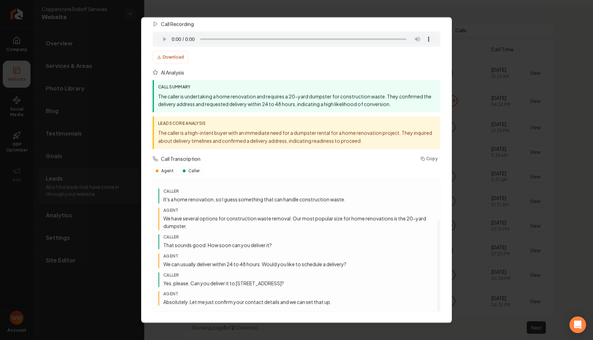
drag, startPoint x: 257, startPoint y: 222, endPoint x: 292, endPoint y: 220, distance: 34.4
click at [288, 220] on p "We have several options for construction waste removal. Our most popular size f…" at bounding box center [298, 222] width 271 height 16
click at [292, 220] on p "We have several options for construction waste removal. Our most popular size f…" at bounding box center [298, 222] width 271 height 16
drag, startPoint x: 307, startPoint y: 218, endPoint x: 313, endPoint y: 230, distance: 13.5
click at [310, 224] on p "We have several options for construction waste removal. Our most popular size f…" at bounding box center [298, 222] width 271 height 16
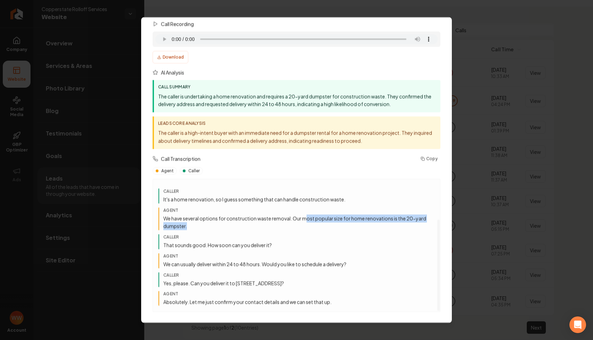
click at [313, 230] on div "Agent Thank you for calling Copperstate Rolloff Services. How can I assist you …" at bounding box center [297, 218] width 276 height 175
drag, startPoint x: 287, startPoint y: 244, endPoint x: 260, endPoint y: 230, distance: 30.1
click at [263, 232] on div "Agent Thank you for calling Copperstate Rolloff Services. How can I assist you …" at bounding box center [297, 218] width 276 height 175
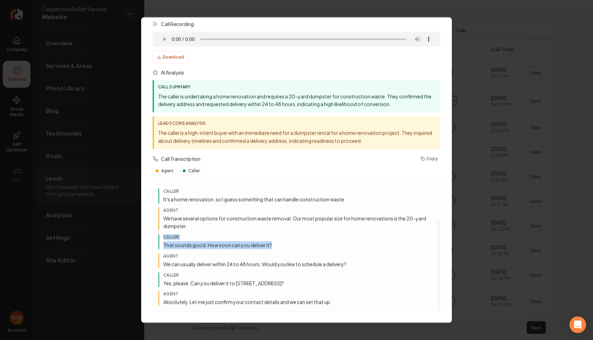
click at [295, 240] on div "Caller That sounds good. How soon can you deliver it?" at bounding box center [297, 242] width 276 height 15
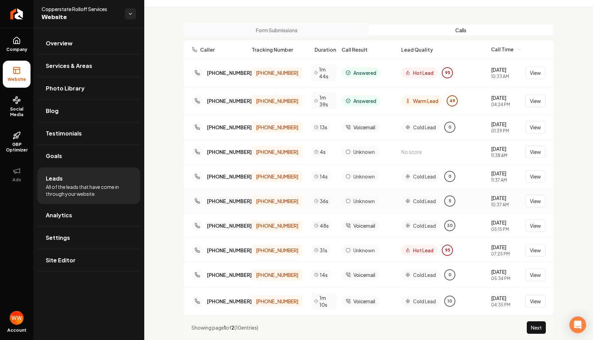
scroll to position [37, 0]
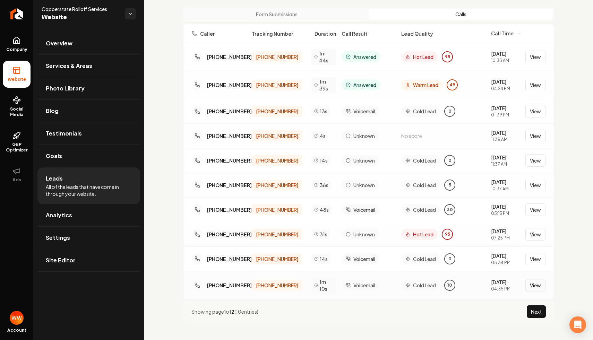
click at [537, 288] on button "View" at bounding box center [536, 285] width 20 height 12
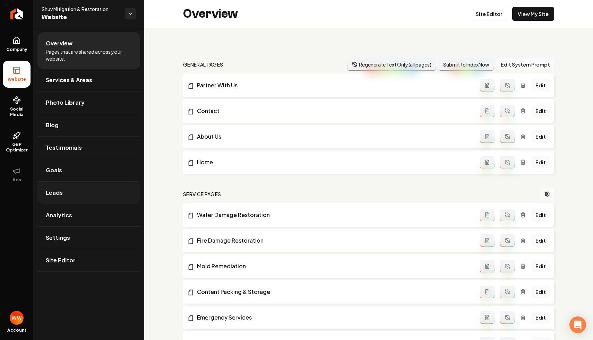
click at [115, 197] on link "Leads" at bounding box center [88, 193] width 103 height 22
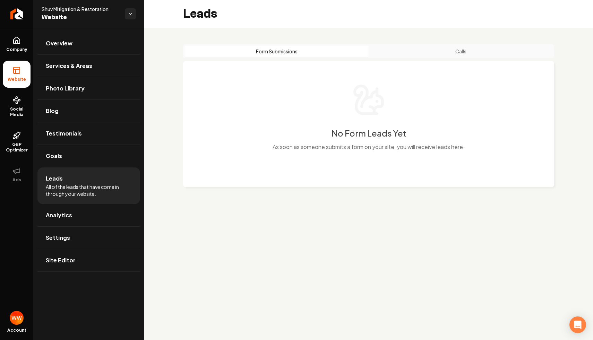
click at [428, 46] on button "Calls" at bounding box center [461, 51] width 184 height 11
click at [310, 49] on button "Form Submissions" at bounding box center [277, 51] width 184 height 11
